Goal: Check status: Check status

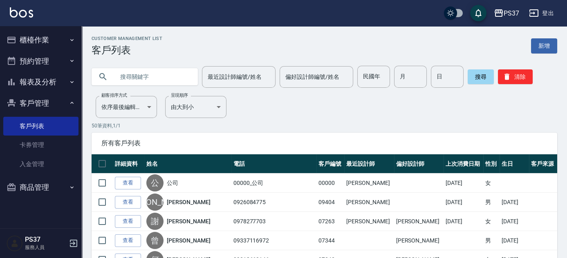
click at [39, 79] on button "報表及分析" at bounding box center [40, 82] width 75 height 21
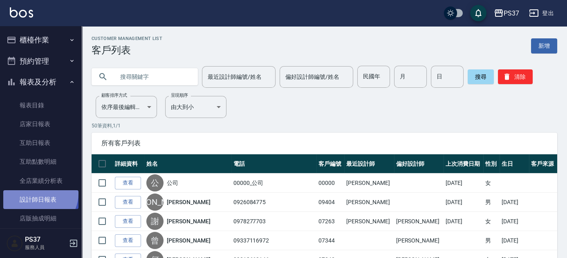
click at [36, 194] on link "設計師日報表" at bounding box center [40, 199] width 75 height 19
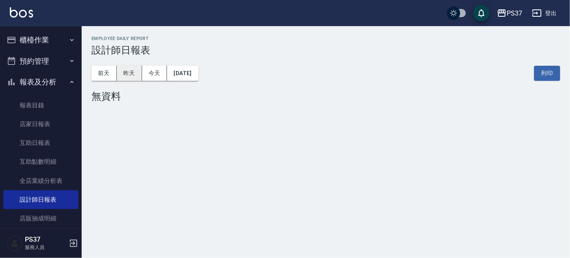
click at [133, 69] on button "昨天" at bounding box center [129, 73] width 25 height 15
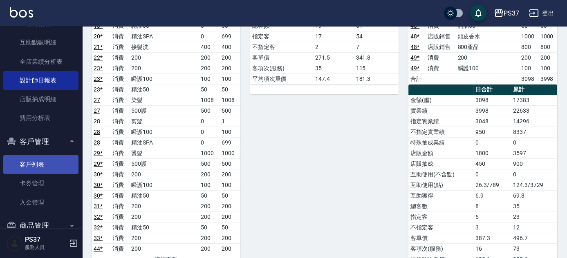
scroll to position [137, 0]
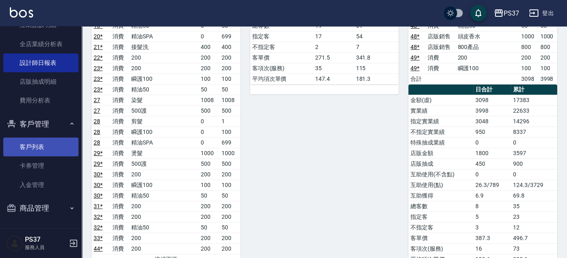
click at [54, 144] on link "客戶列表" at bounding box center [40, 147] width 75 height 19
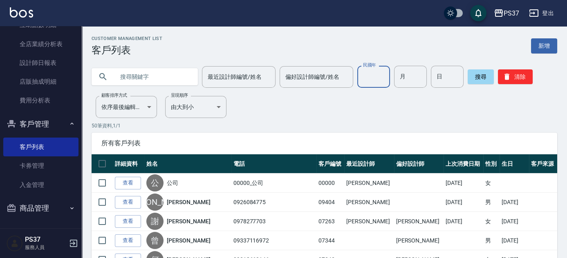
click at [381, 74] on input "民國年" at bounding box center [373, 77] width 33 height 22
type input "70"
type input "04"
type input "21"
